Goal: Feedback & Contribution: Contribute content

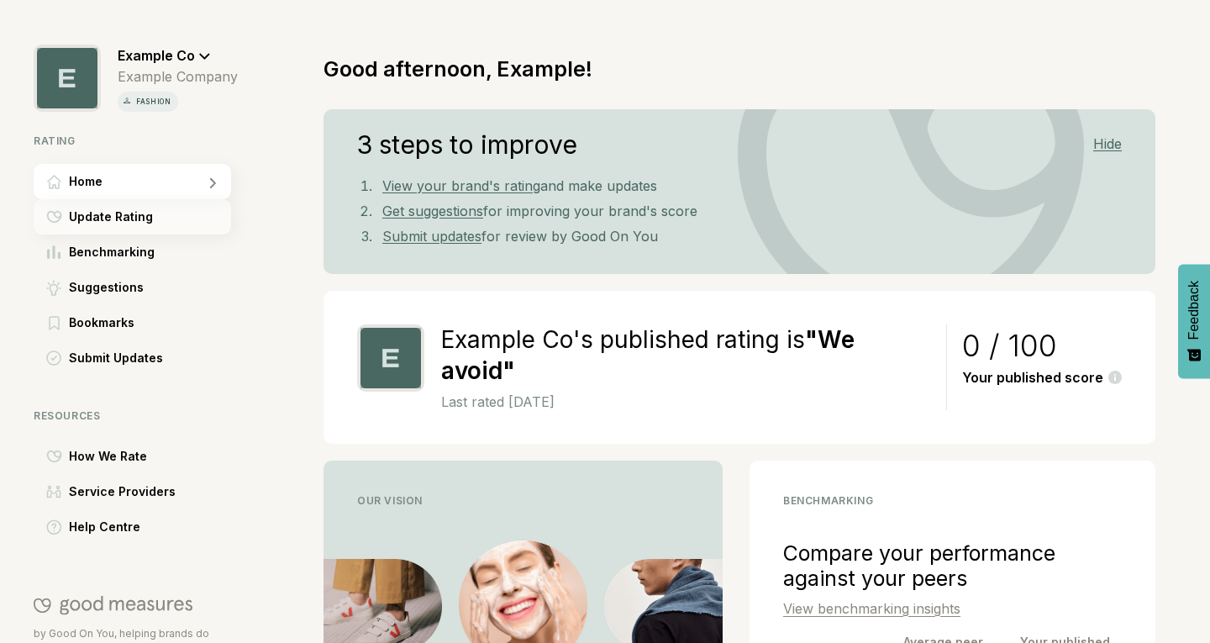
click at [179, 224] on div "Update Rating" at bounding box center [132, 216] width 197 height 35
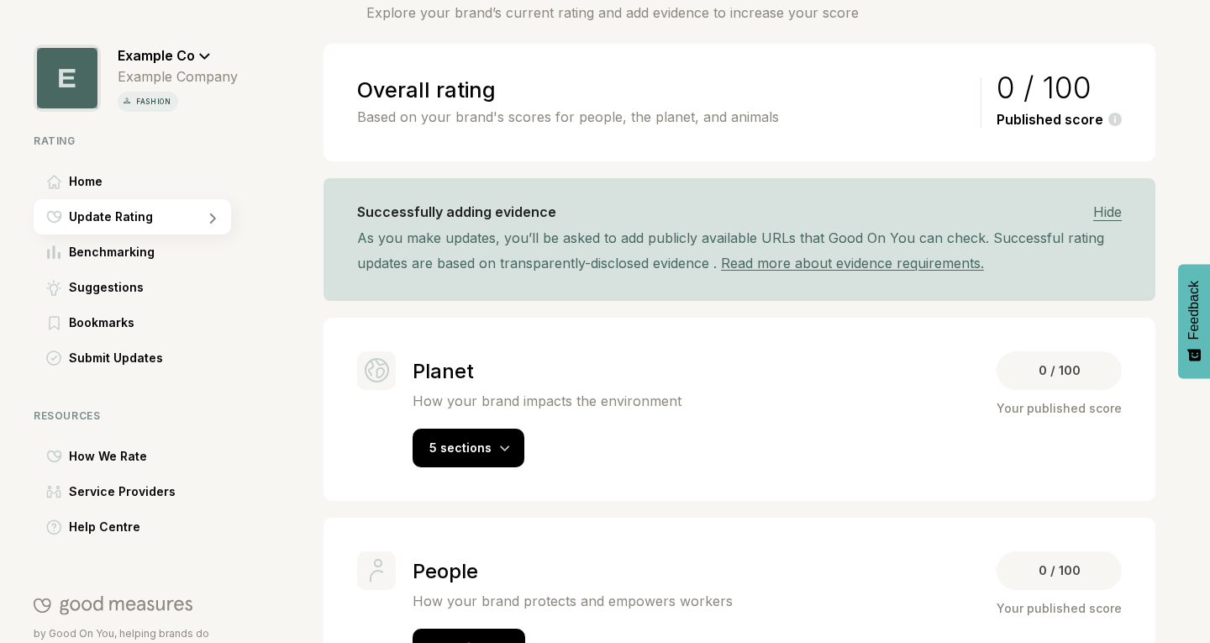
scroll to position [103, 0]
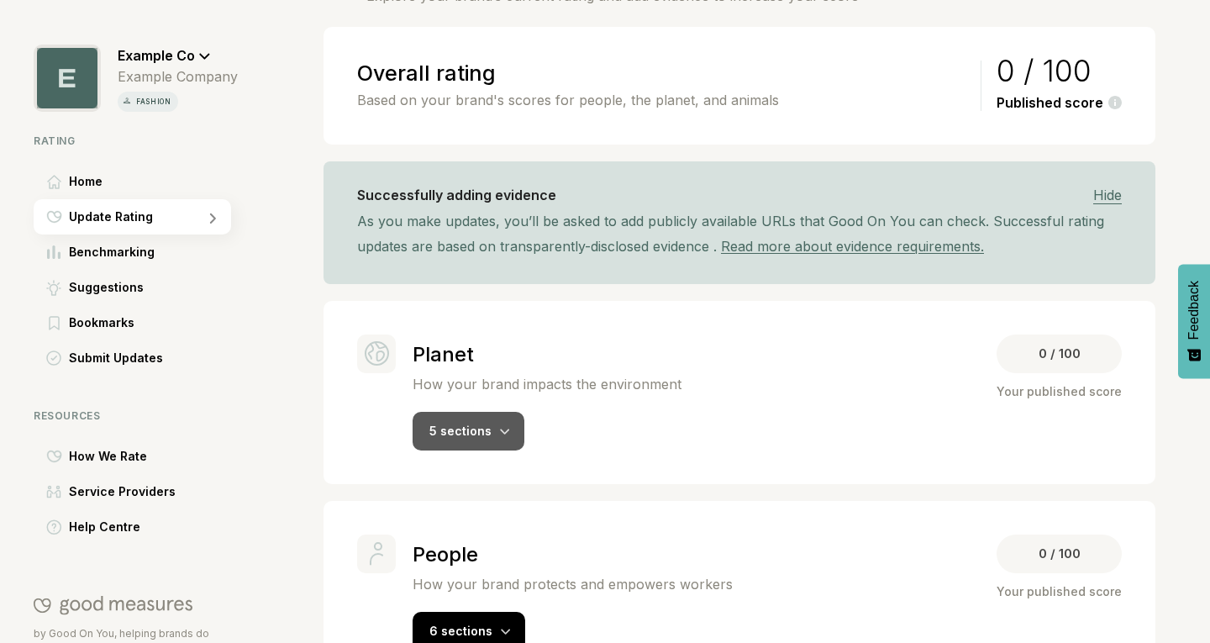
click at [516, 435] on div "5 sections" at bounding box center [469, 431] width 112 height 39
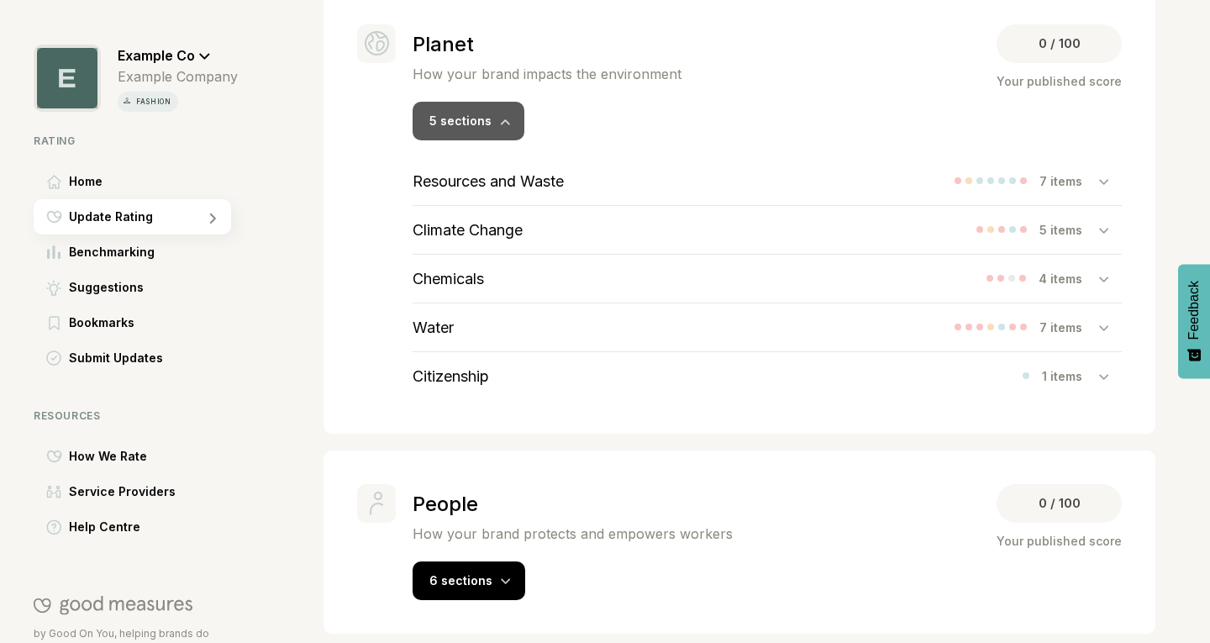
scroll to position [415, 0]
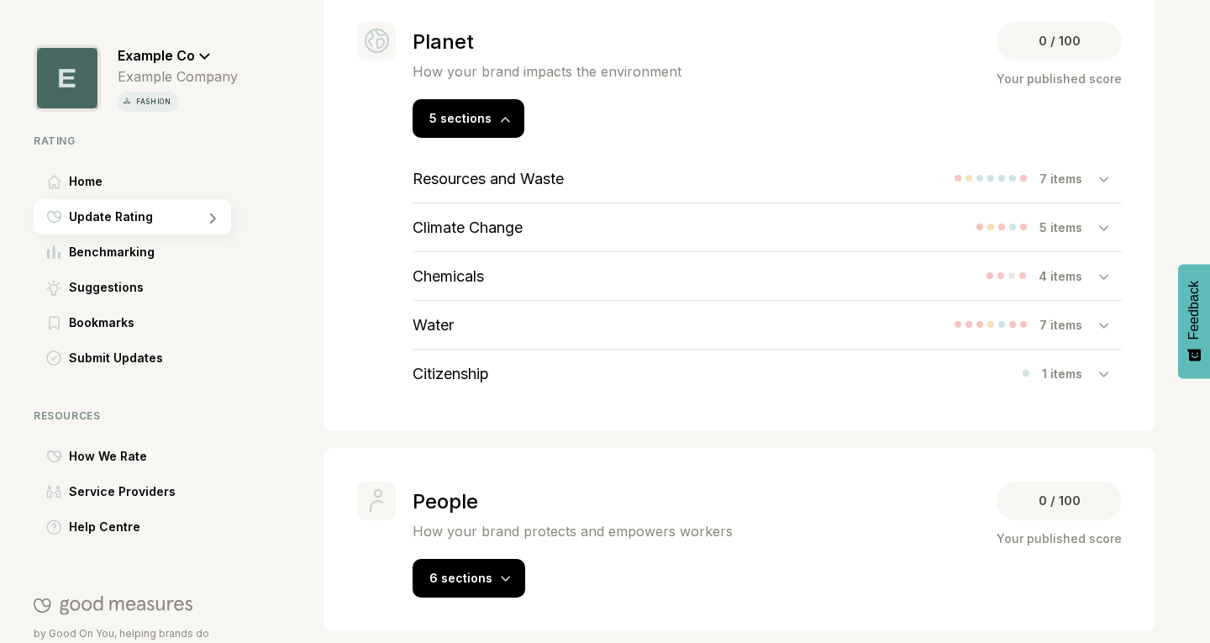
click at [1099, 184] on div at bounding box center [1110, 178] width 23 height 17
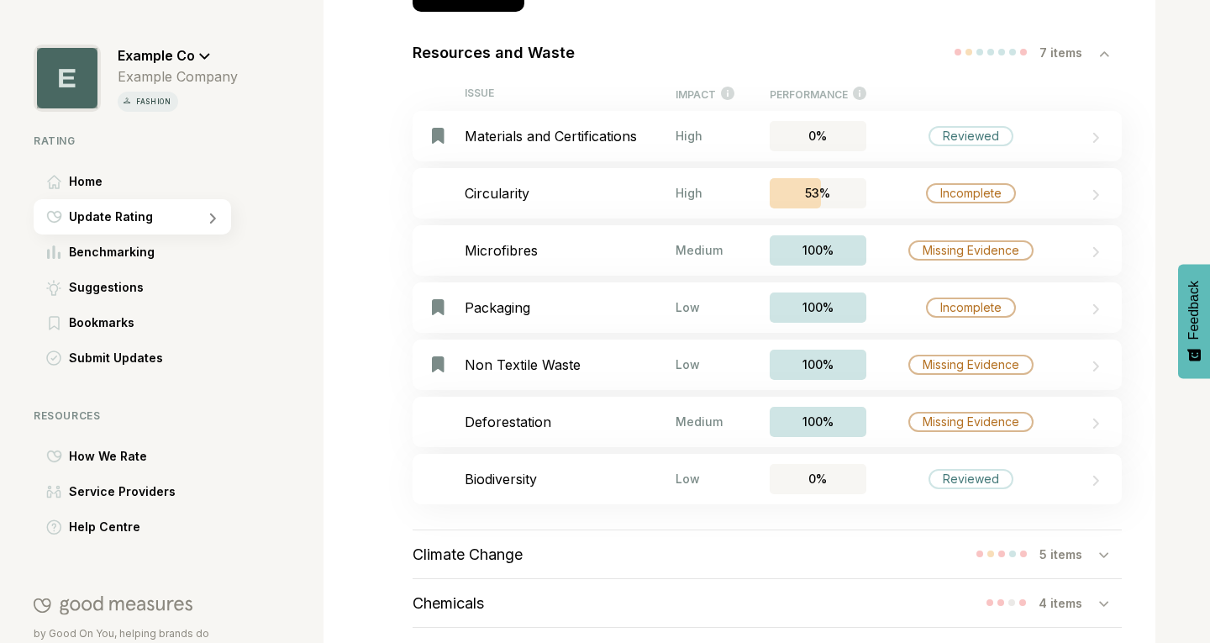
scroll to position [544, 0]
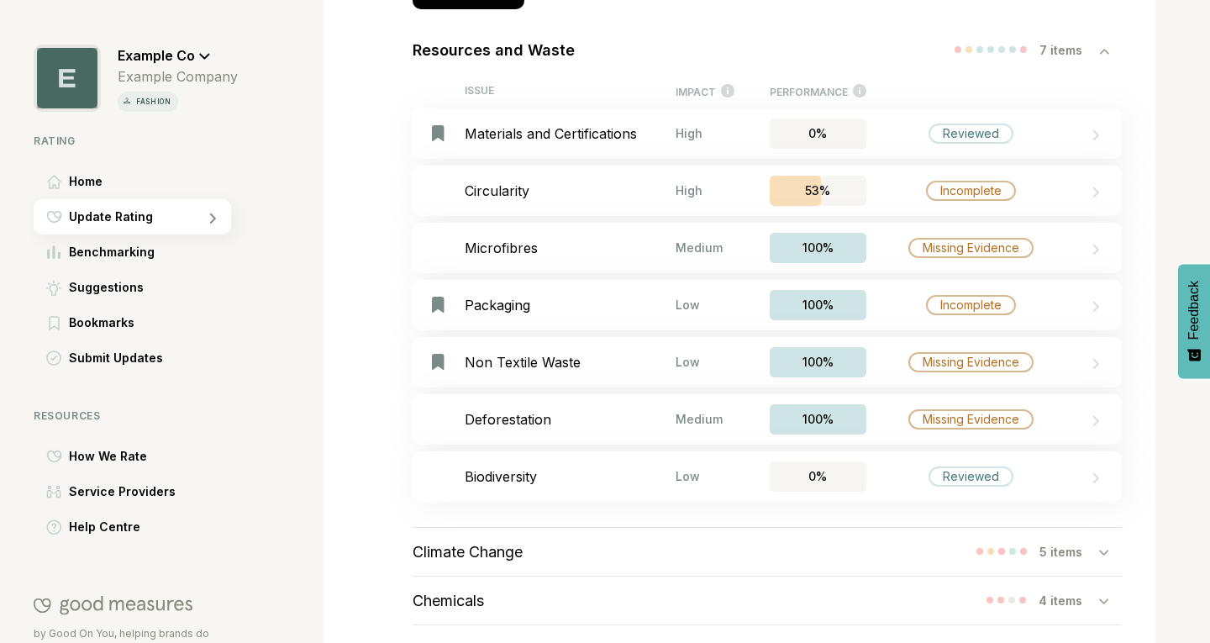
click at [1099, 55] on div at bounding box center [1110, 49] width 23 height 17
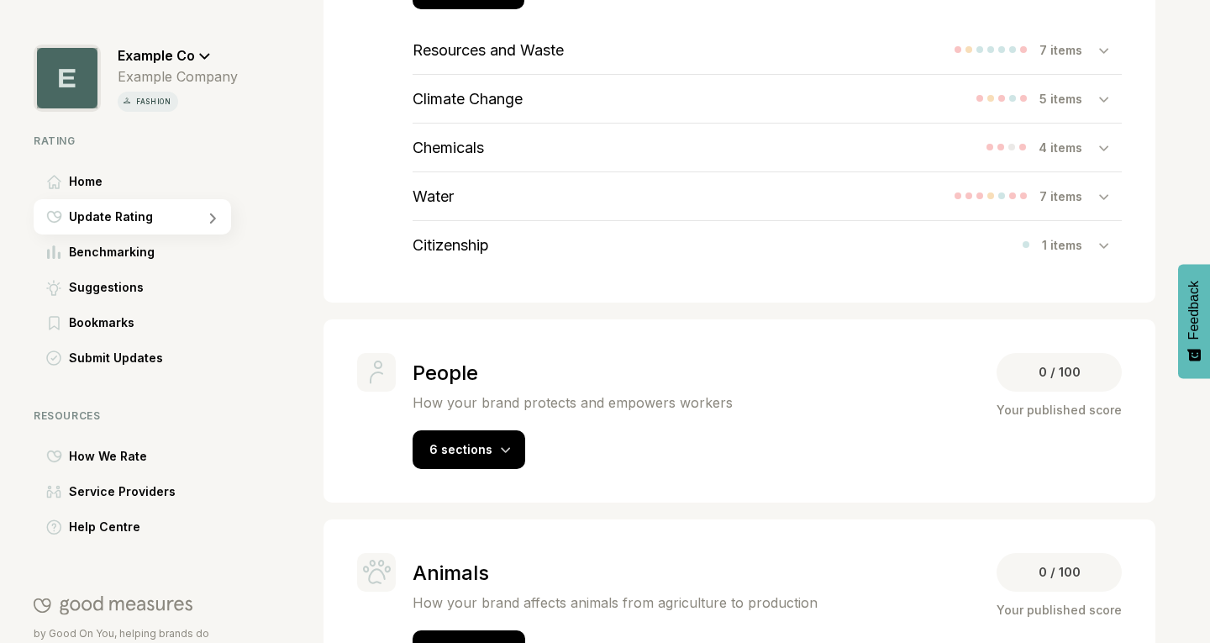
click at [1099, 99] on icon at bounding box center [1103, 99] width 9 height 5
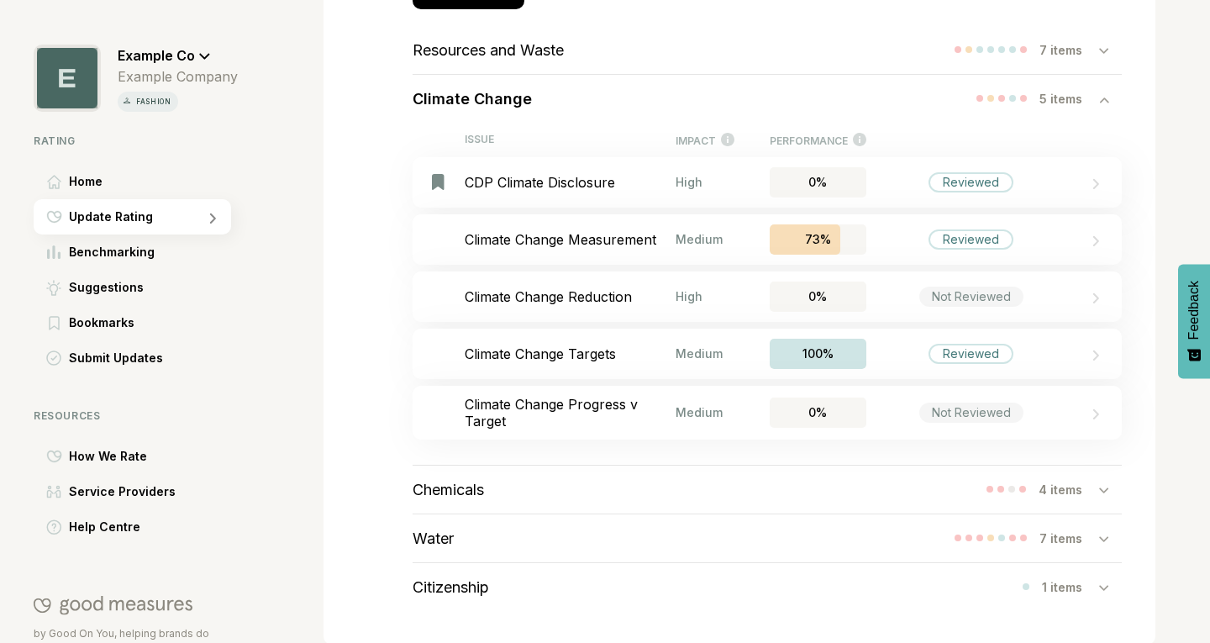
click at [845, 495] on div "Chemicals 4 items" at bounding box center [767, 489] width 709 height 48
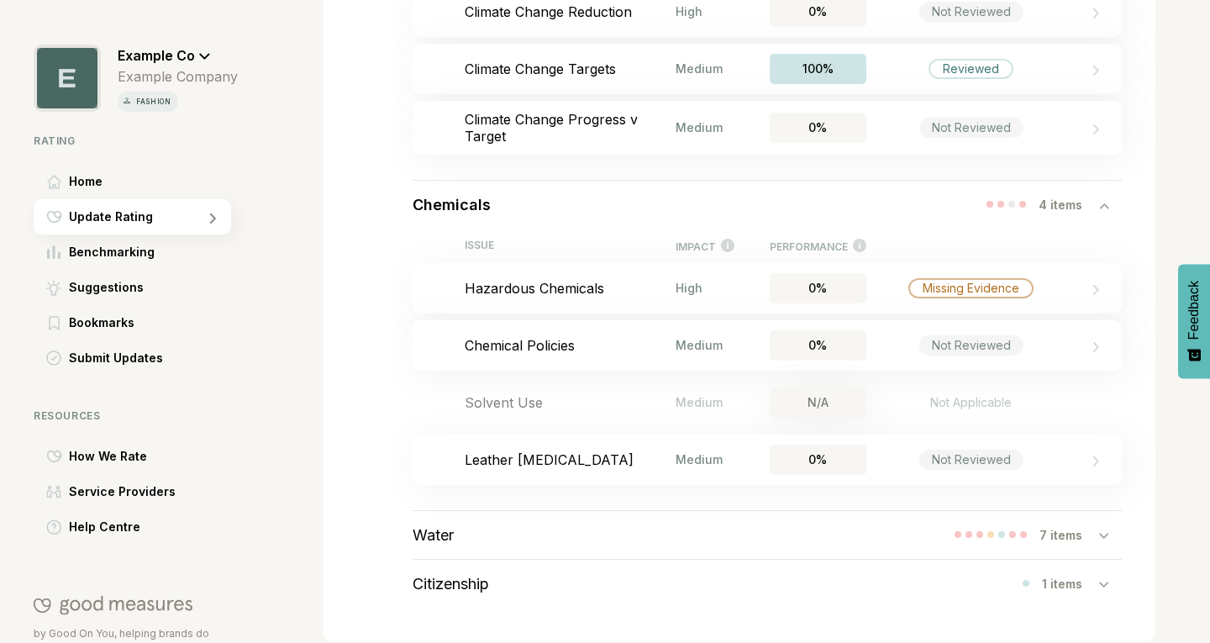
scroll to position [835, 0]
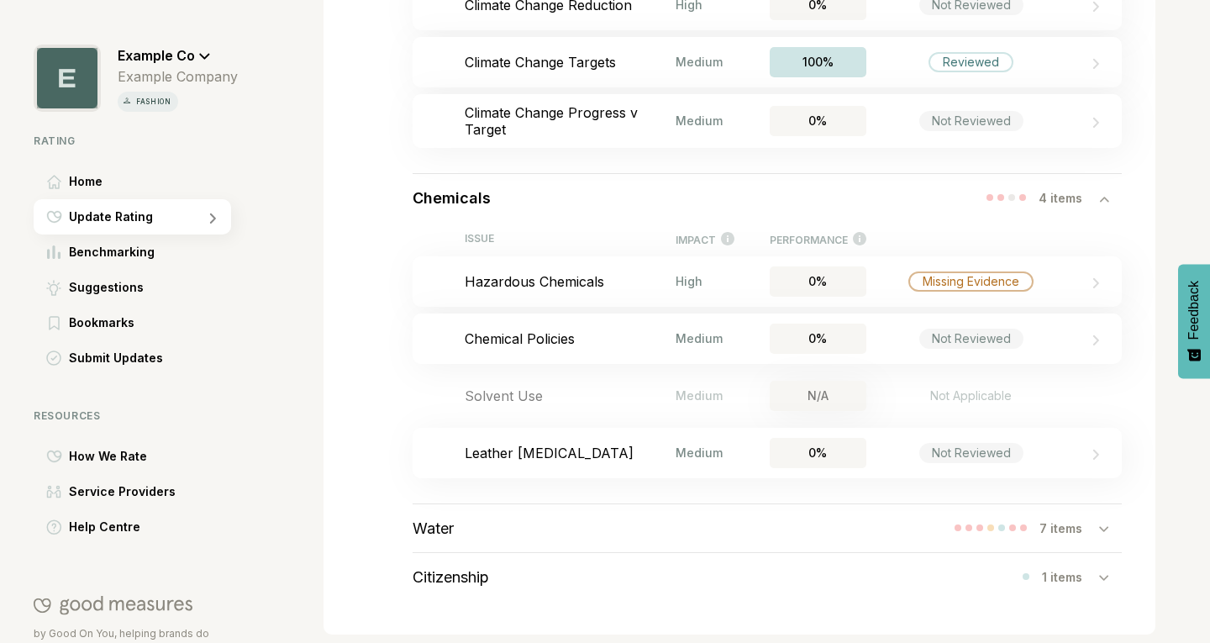
click at [1085, 533] on div "7 items" at bounding box center [1069, 528] width 60 height 14
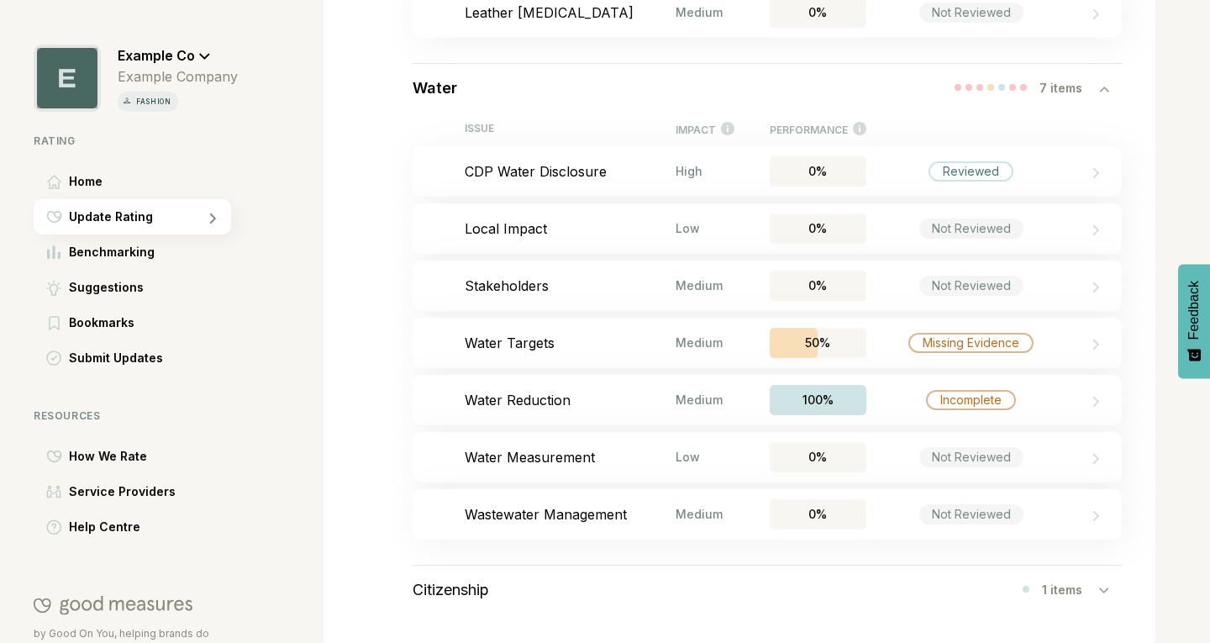
scroll to position [1276, 0]
click at [1089, 291] on div "Bookmark this item Stakeholders Medium 0% Not Reviewed" at bounding box center [767, 285] width 709 height 50
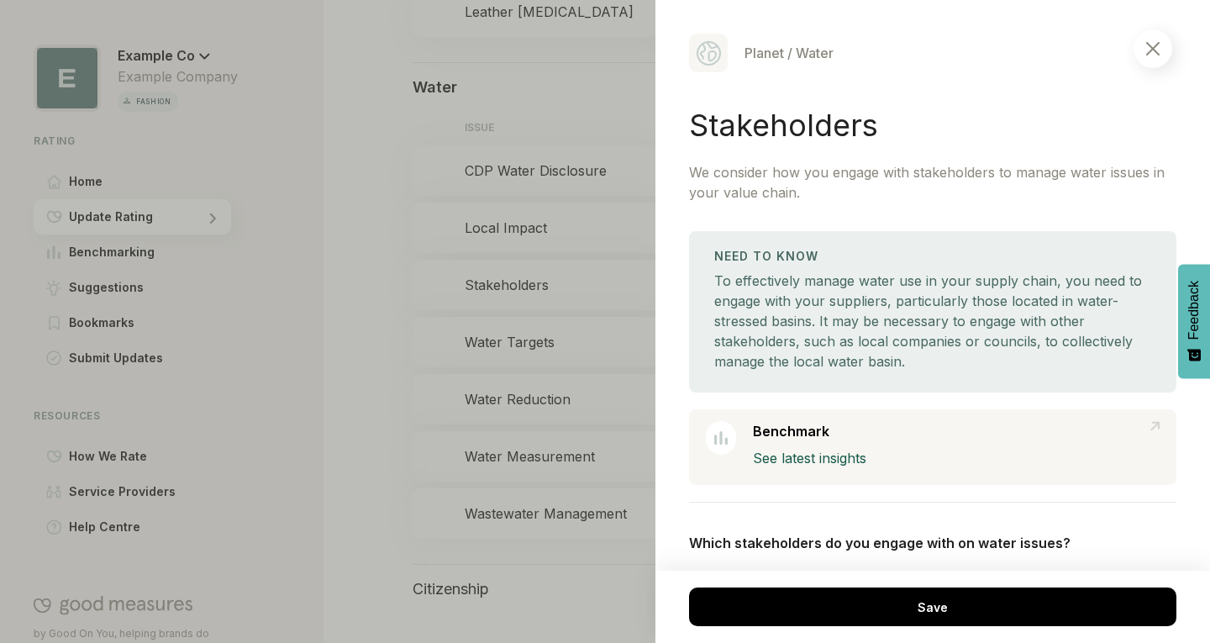
click at [1161, 61] on div at bounding box center [1152, 48] width 39 height 39
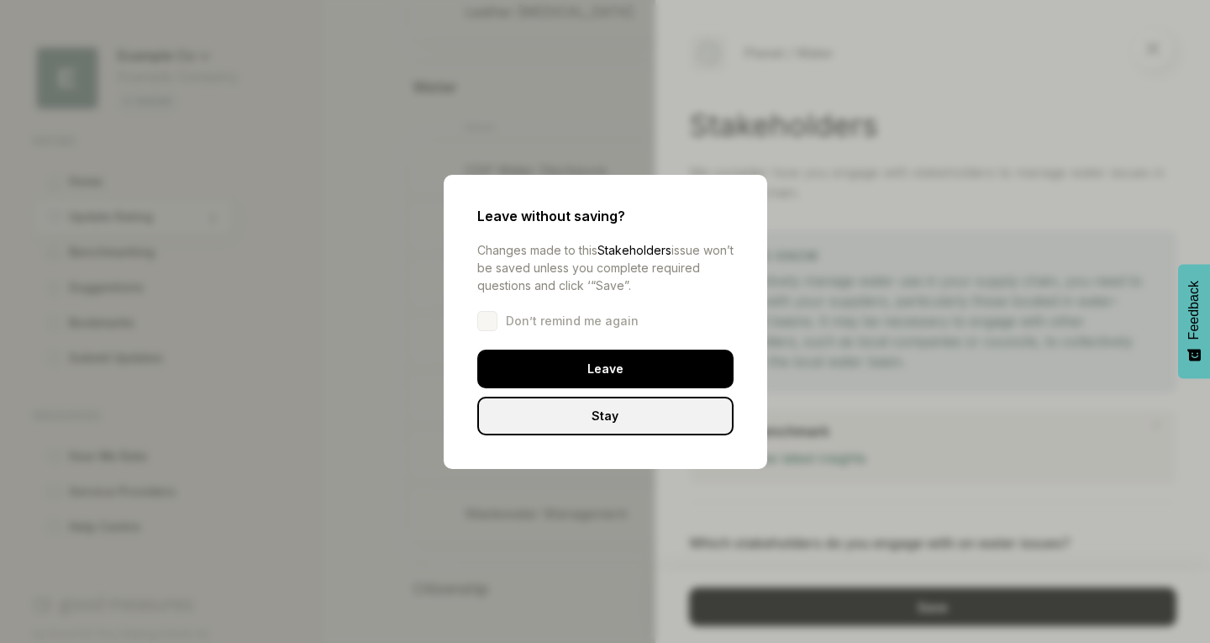
click at [893, 381] on div "Leave without saving? Changes made to this Stakeholders issue won’t be saved un…" at bounding box center [605, 321] width 1210 height 643
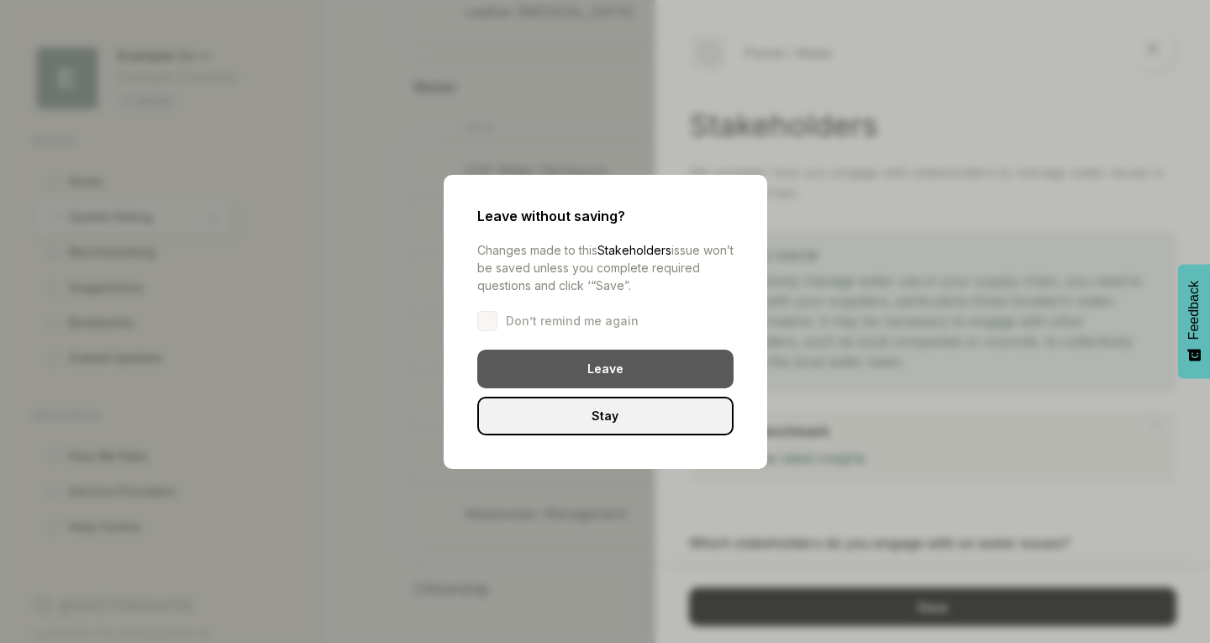
click at [631, 350] on div "Leave" at bounding box center [605, 369] width 256 height 39
